Goal: Transaction & Acquisition: Purchase product/service

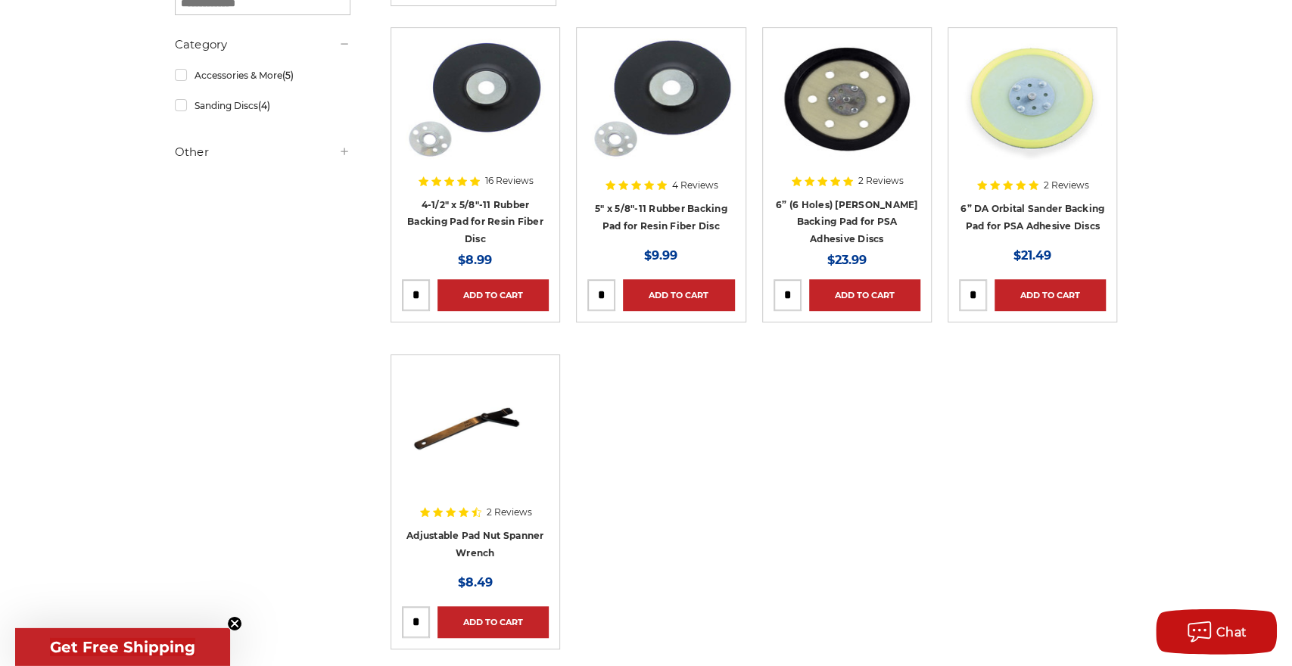
scroll to position [439, 0]
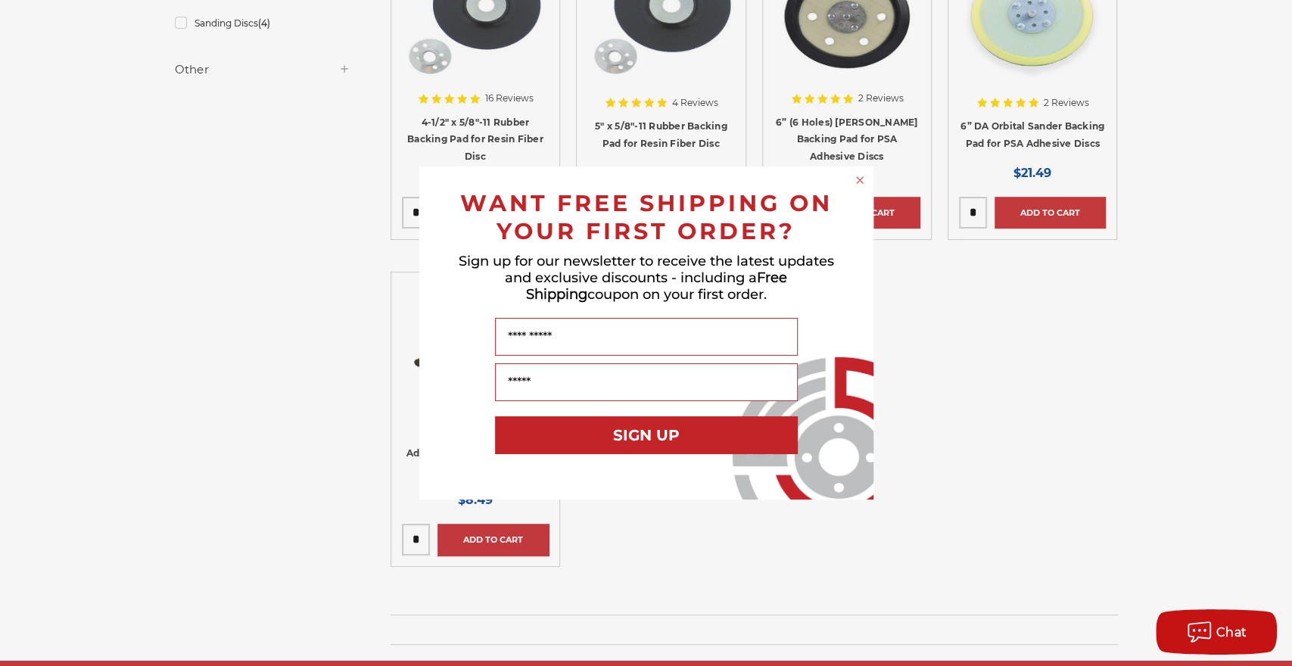
click at [1185, 273] on div "Close dialog WANT FREE SHIPPING ON YOUR FIRST ORDER? Sign up for our newsletter…" at bounding box center [646, 333] width 1292 height 666
click at [1285, 58] on div "Close dialog WANT FREE SHIPPING ON YOUR FIRST ORDER? Sign up for our newsletter…" at bounding box center [646, 333] width 1292 height 666
drag, startPoint x: 1285, startPoint y: 58, endPoint x: 921, endPoint y: 385, distance: 489.0
click at [921, 385] on div "Close dialog WANT FREE SHIPPING ON YOUR FIRST ORDER? Sign up for our newsletter…" at bounding box center [646, 333] width 1292 height 666
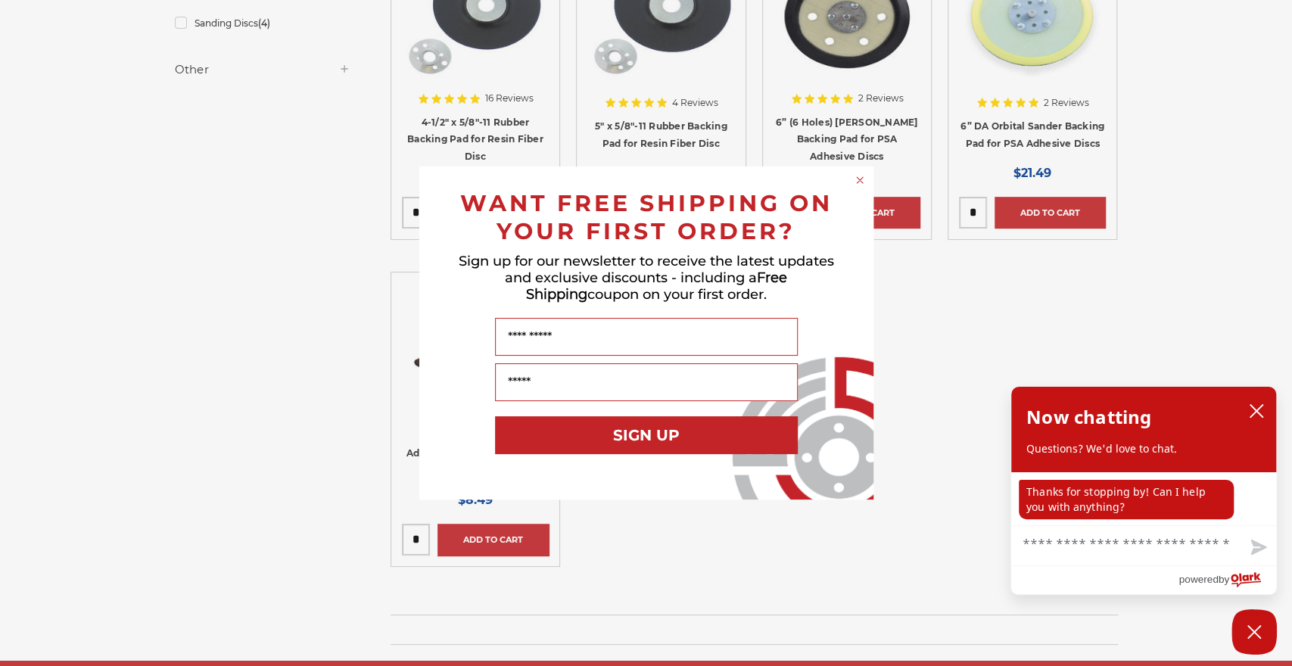
click at [313, 340] on div "Close dialog WANT FREE SHIPPING ON YOUR FIRST ORDER? Sign up for our newsletter…" at bounding box center [646, 333] width 1292 height 666
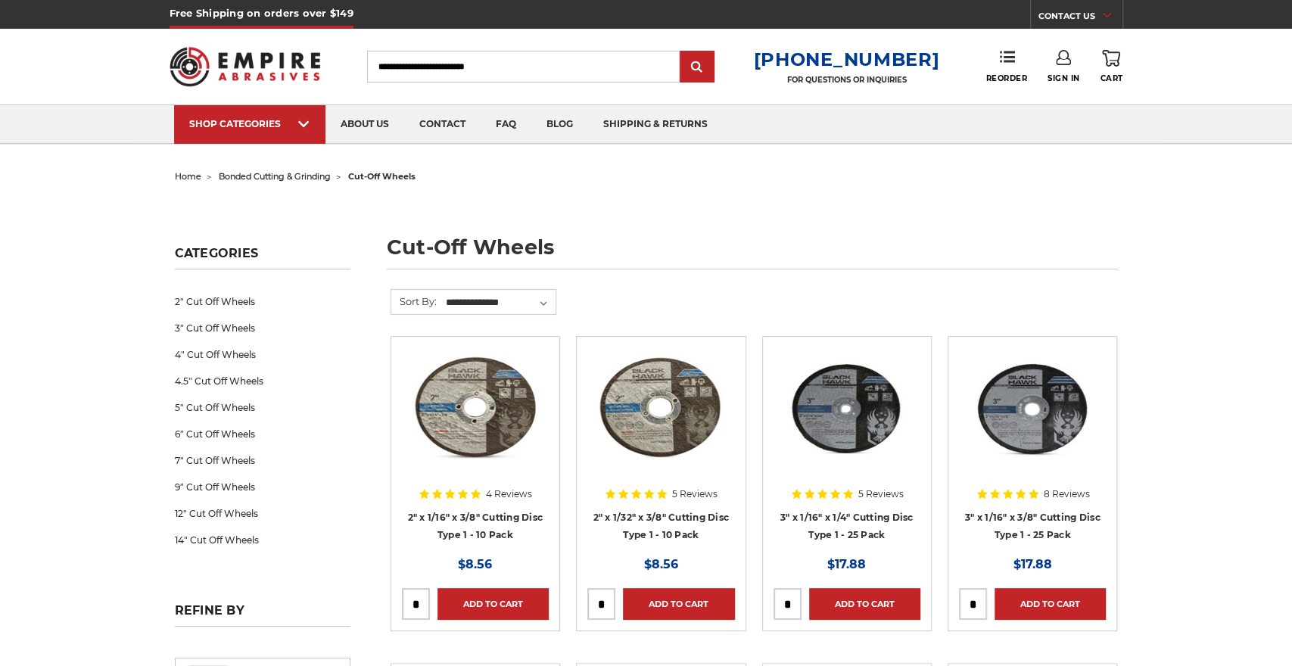
click at [759, 241] on h1 "cut-off wheels" at bounding box center [752, 253] width 731 height 33
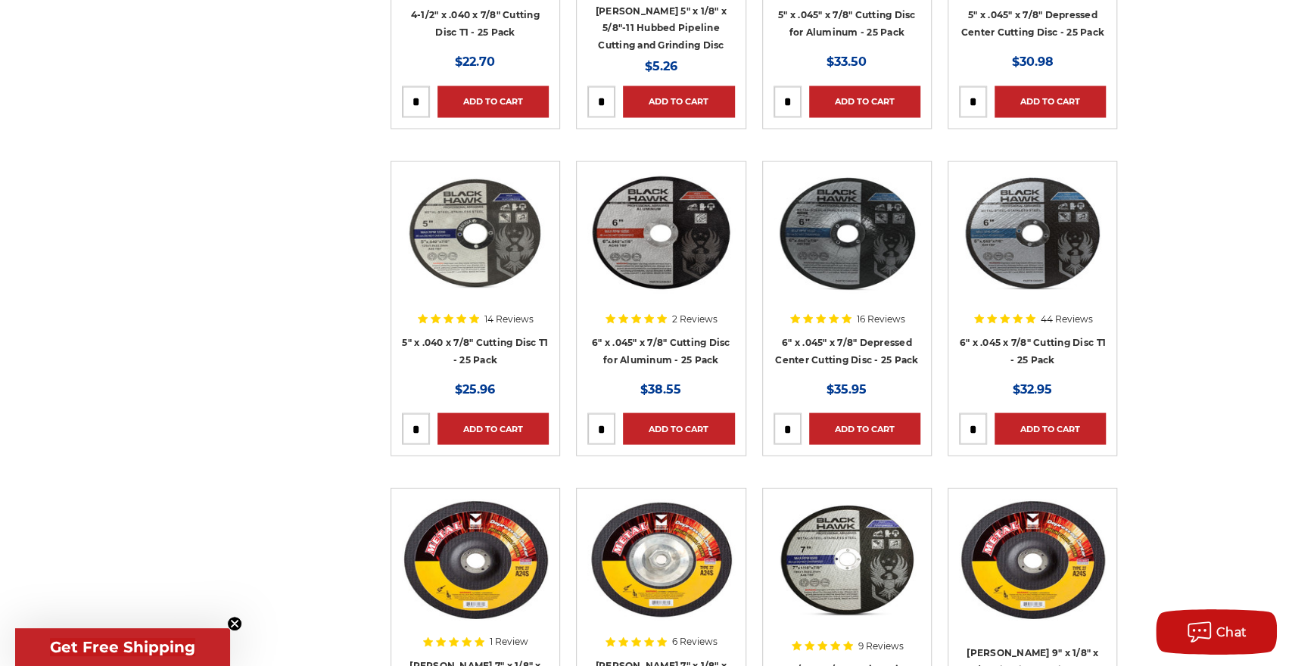
scroll to position [1969, 0]
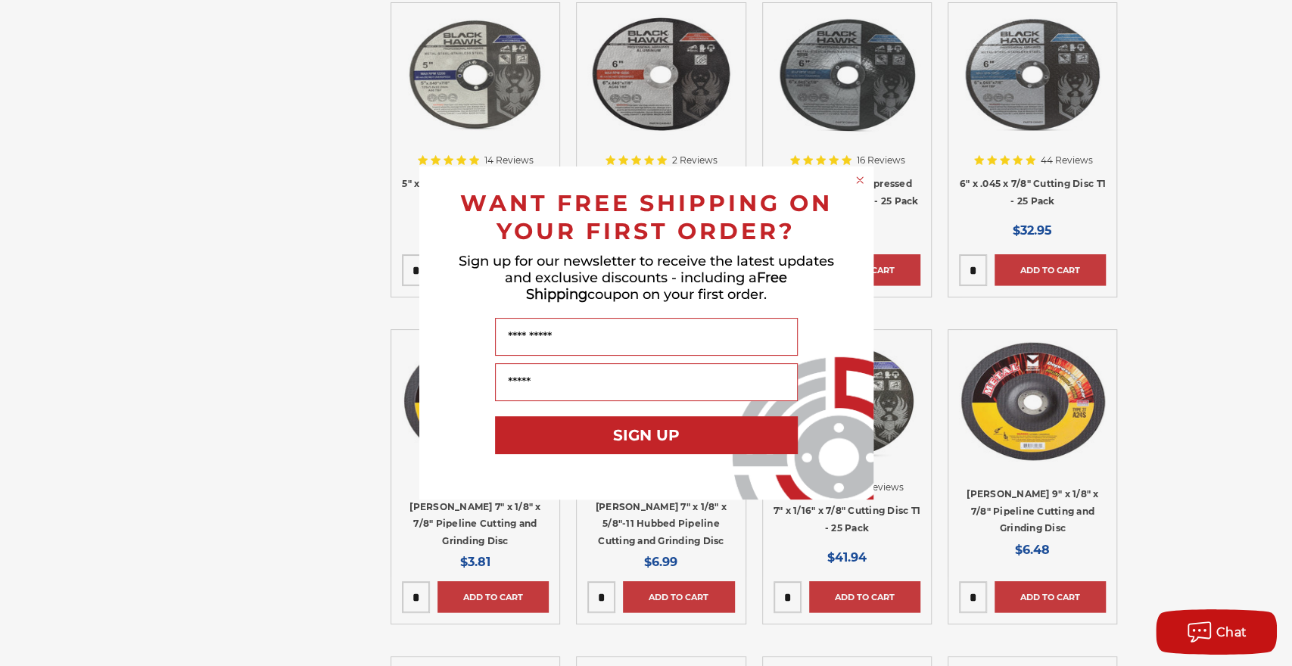
click at [859, 180] on icon "Close dialog" at bounding box center [860, 180] width 6 height 6
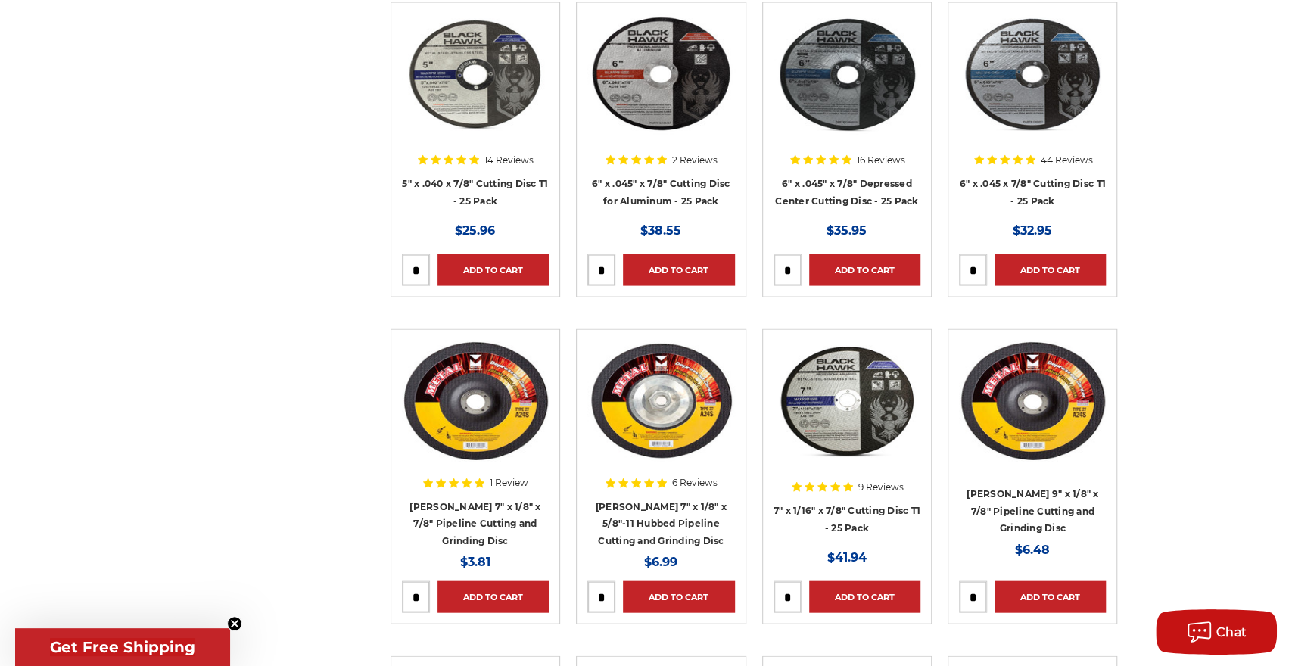
click at [1200, 280] on div "home bonded cutting & grinding cut-off wheels cut-off wheels Categories 2" Cut …" at bounding box center [646, 214] width 1292 height 4036
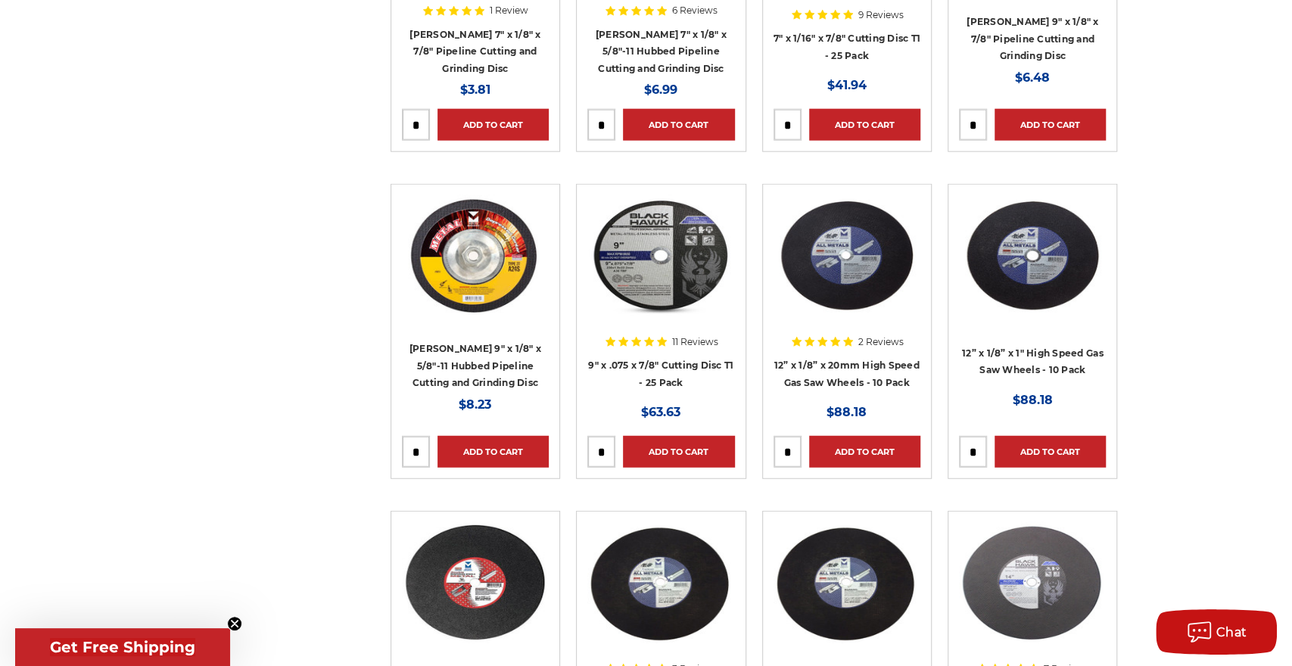
scroll to position [2402, 0]
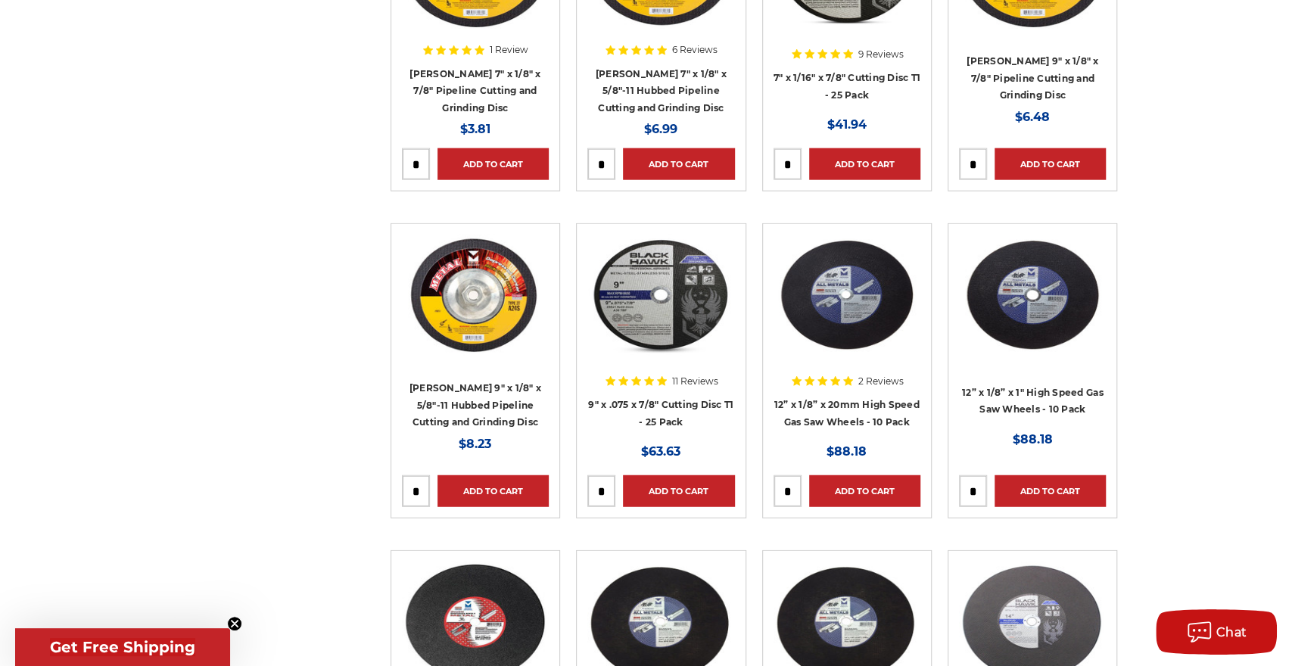
click at [698, 290] on img at bounding box center [661, 295] width 147 height 121
